Goal: Check status: Check status

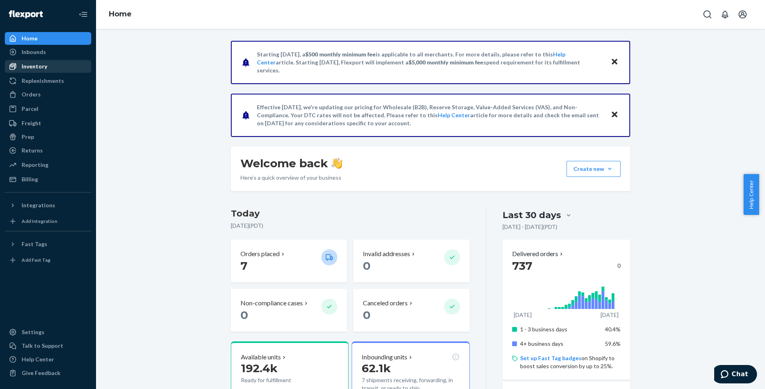
click at [40, 63] on div "Inventory" at bounding box center [35, 66] width 26 height 8
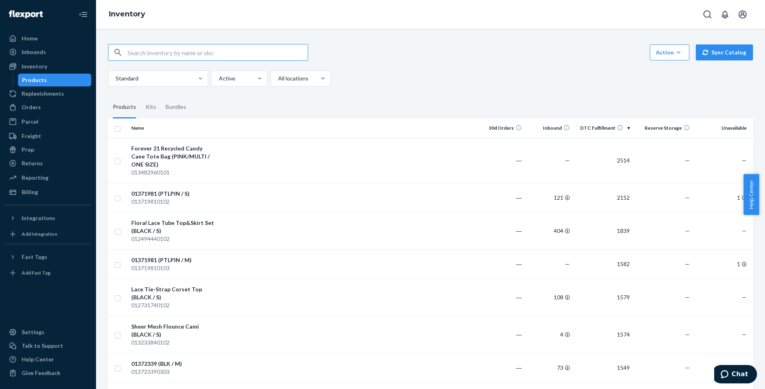
paste input "012618140204"
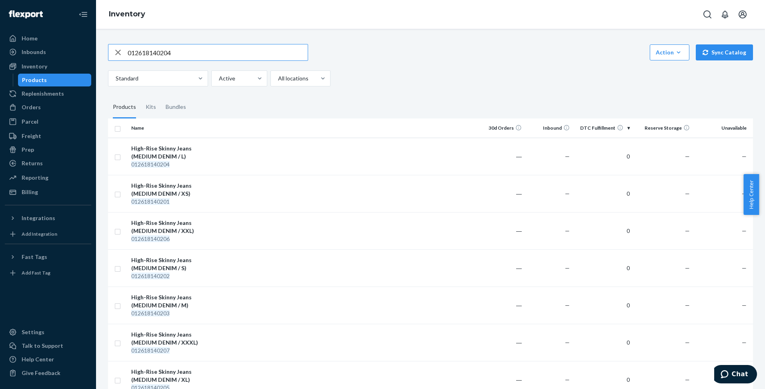
drag, startPoint x: 185, startPoint y: 52, endPoint x: 123, endPoint y: 96, distance: 76.1
click at [78, 56] on div "Home Inbounds Shipping Plans Problems Inventory Products Replenishments Orders …" at bounding box center [382, 194] width 765 height 389
paste input "36027201"
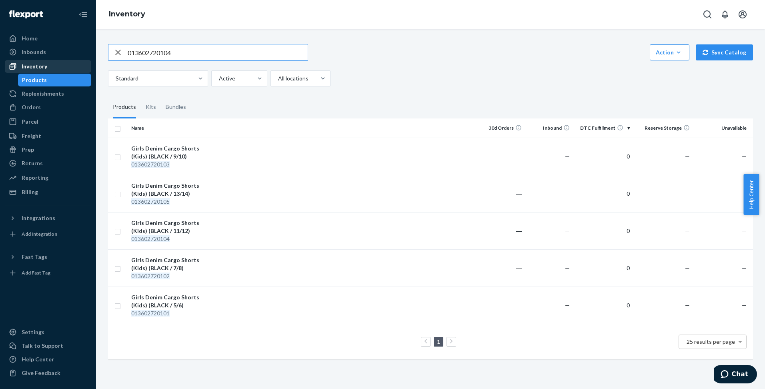
drag, startPoint x: 178, startPoint y: 50, endPoint x: 54, endPoint y: 68, distance: 125.1
click at [57, 67] on div "Home Inbounds Shipping Plans Problems Inventory Products Replenishments Orders …" at bounding box center [382, 194] width 765 height 389
paste input "0432715042"
type input "00432715042"
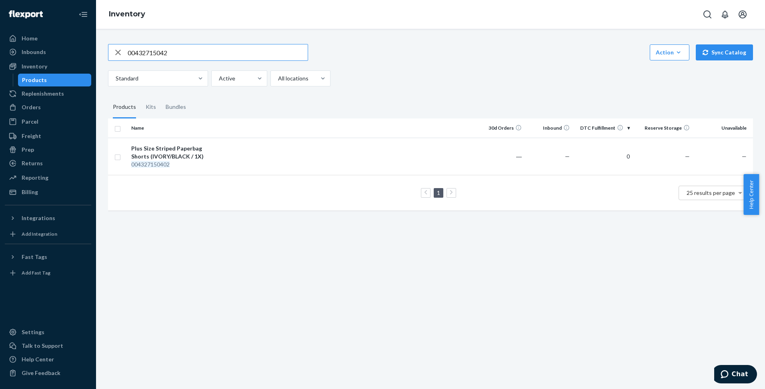
drag, startPoint x: 128, startPoint y: 52, endPoint x: 156, endPoint y: 50, distance: 28.4
click at [156, 50] on input "00432715042" at bounding box center [218, 52] width 180 height 16
